Goal: Task Accomplishment & Management: Manage account settings

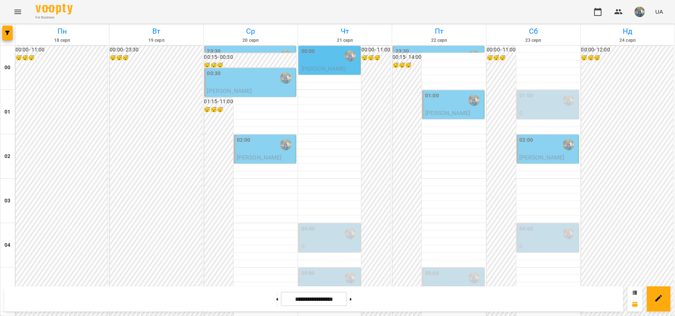
scroll to position [543, 0]
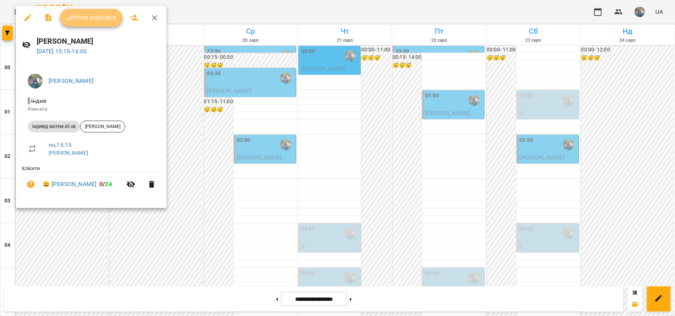
click at [90, 21] on span "Урок відбувся" at bounding box center [91, 17] width 50 height 9
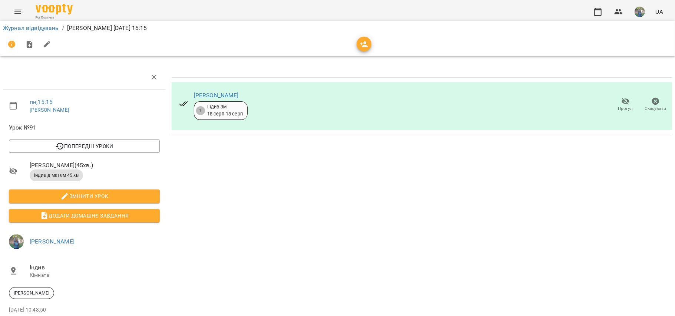
click at [12, 11] on button "Menu" at bounding box center [18, 12] width 18 height 18
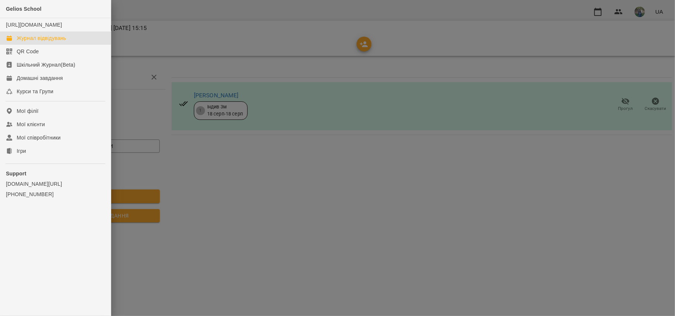
click at [47, 42] on div "Журнал відвідувань" at bounding box center [41, 37] width 49 height 7
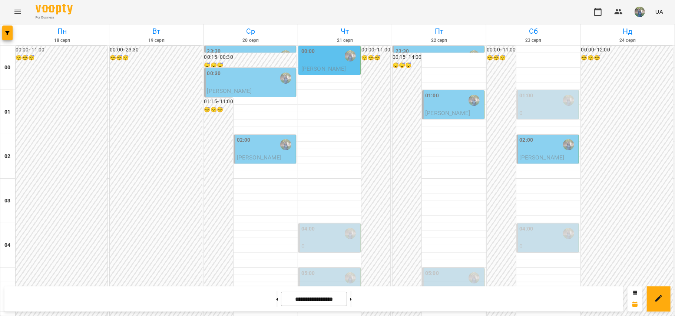
scroll to position [632, 0]
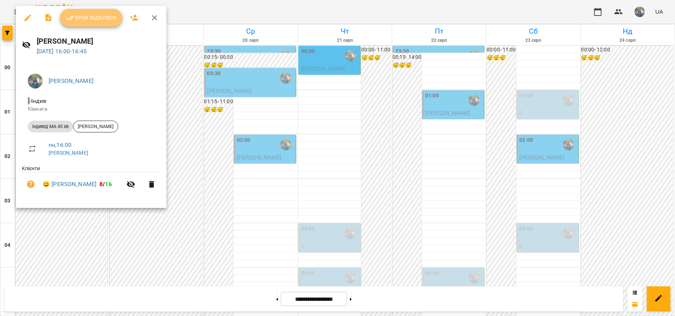
click at [89, 16] on span "Урок відбувся" at bounding box center [91, 17] width 50 height 9
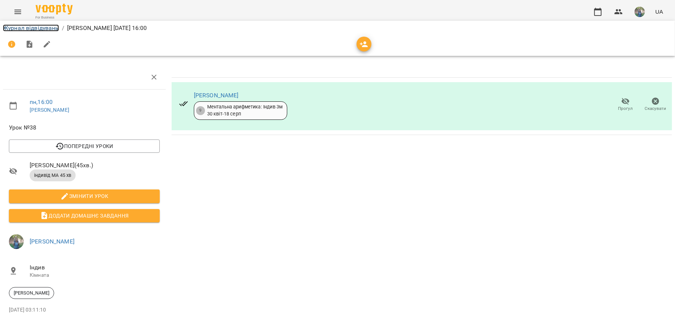
click at [26, 29] on link "Журнал відвідувань" at bounding box center [31, 27] width 56 height 7
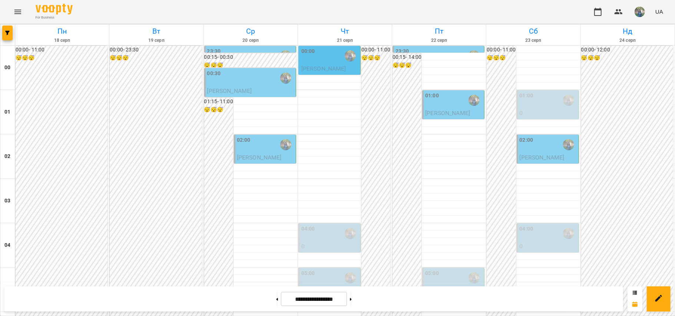
scroll to position [494, 0]
